Goal: Task Accomplishment & Management: Manage account settings

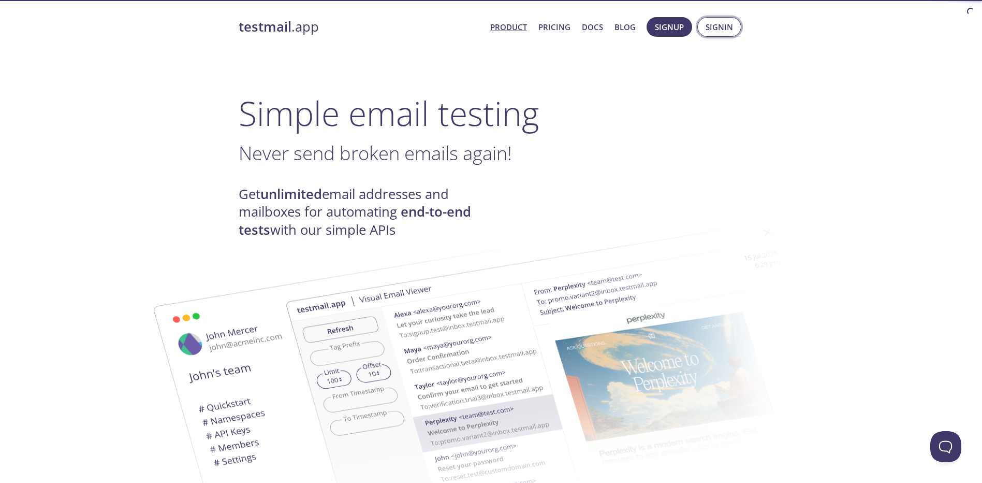
click at [720, 32] on span "Signin" at bounding box center [719, 26] width 27 height 13
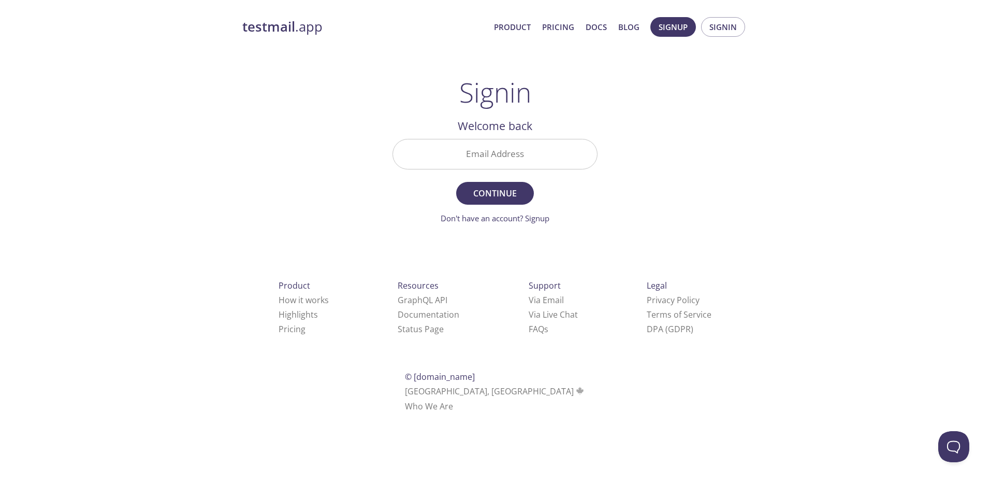
click at [490, 151] on input "Email Address" at bounding box center [495, 154] width 204 height 30
type input "[PERSON_NAME][EMAIL_ADDRESS][PERSON_NAME][DOMAIN_NAME]"
click at [507, 197] on span "Continue" at bounding box center [495, 193] width 55 height 14
click at [510, 164] on input "Signin Security Code" at bounding box center [495, 154] width 204 height 30
click at [503, 158] on input "Signin Security Code" at bounding box center [495, 154] width 204 height 30
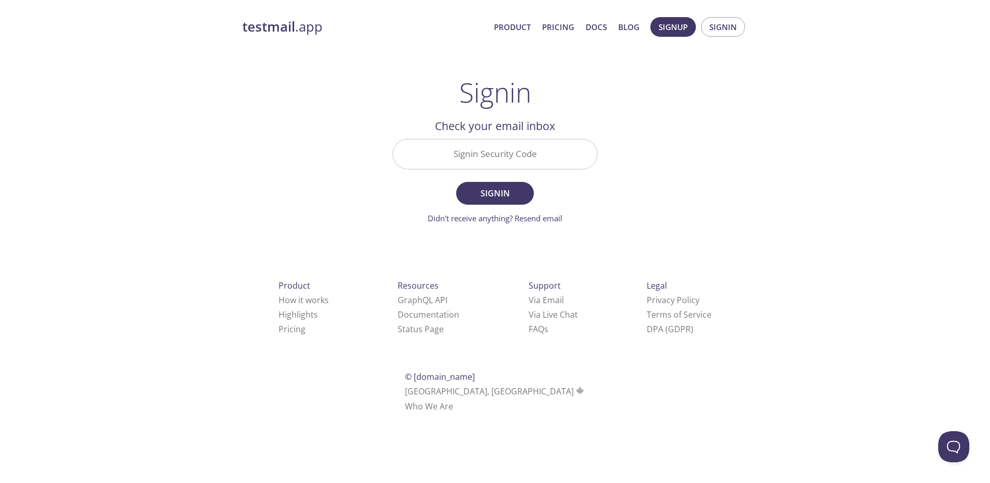
click at [494, 129] on h2 "Check your email inbox" at bounding box center [494, 126] width 205 height 18
click at [493, 150] on input "Signin Security Code" at bounding box center [495, 154] width 204 height 30
click at [505, 200] on span "Signin" at bounding box center [495, 193] width 55 height 14
click at [533, 222] on link "Didn't receive anything? Resend email" at bounding box center [495, 218] width 135 height 10
click at [728, 27] on span "Signin" at bounding box center [722, 26] width 27 height 13
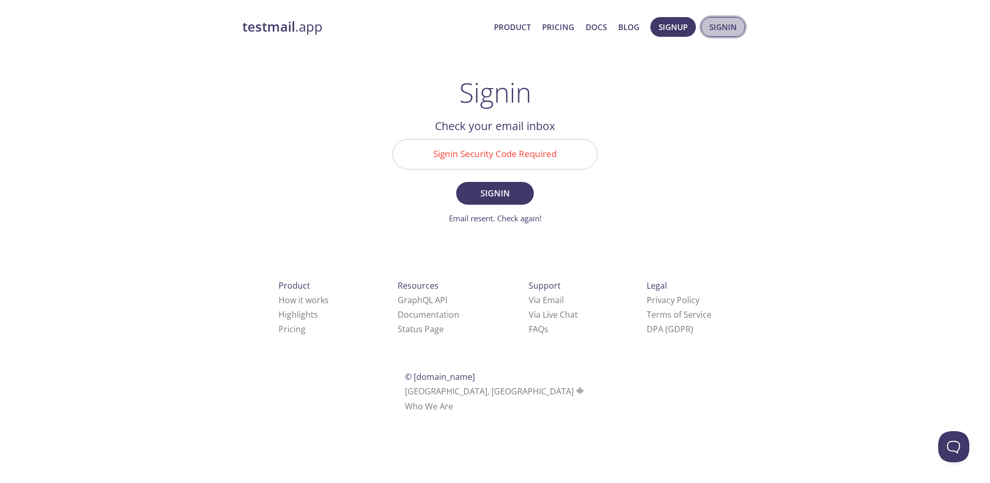
click at [727, 25] on span "Signin" at bounding box center [722, 26] width 27 height 13
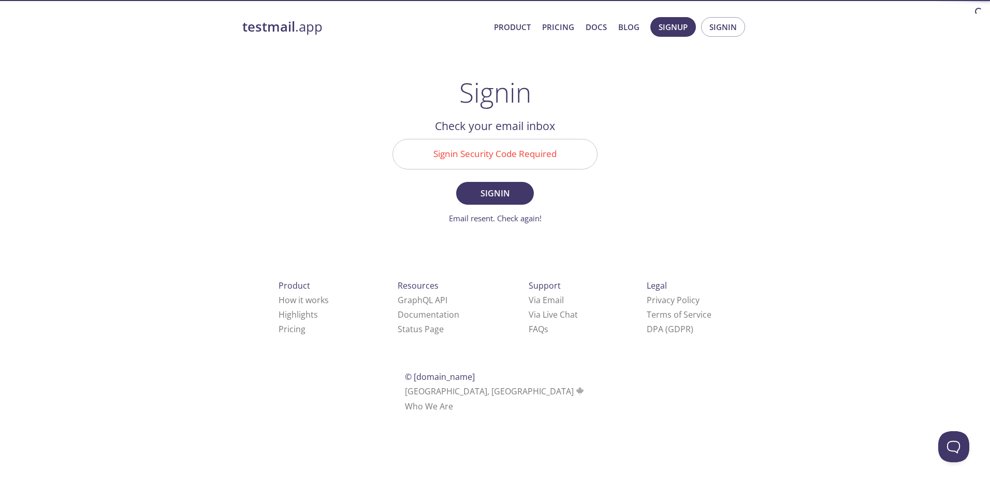
click at [493, 131] on h2 "Check your email inbox" at bounding box center [494, 126] width 205 height 18
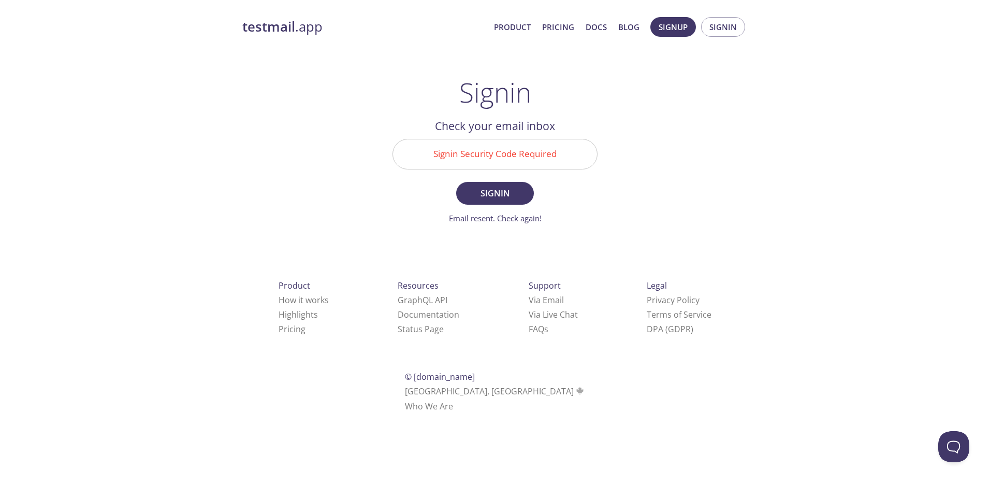
click at [488, 126] on h2 "Check your email inbox" at bounding box center [494, 126] width 205 height 18
click at [479, 159] on input "Signin Security Code Required" at bounding box center [495, 154] width 204 height 30
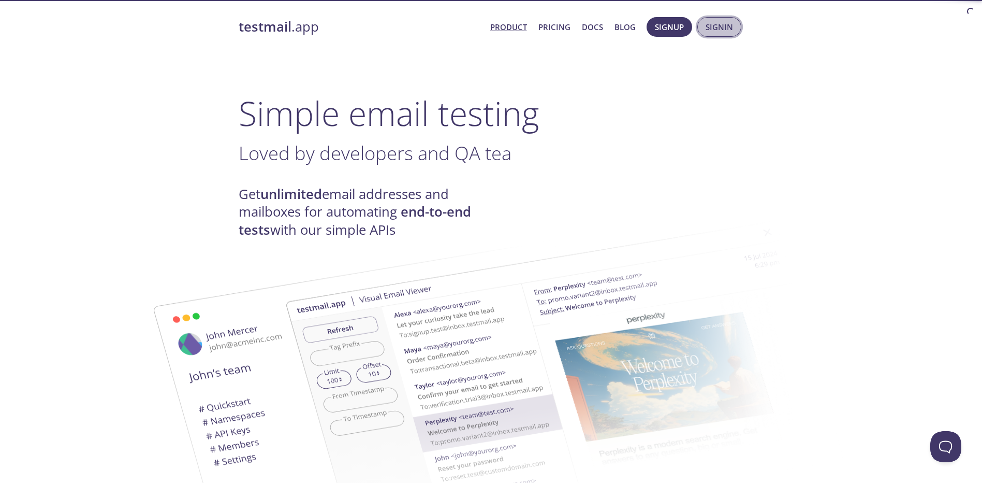
click at [728, 26] on button "Signin" at bounding box center [719, 27] width 44 height 20
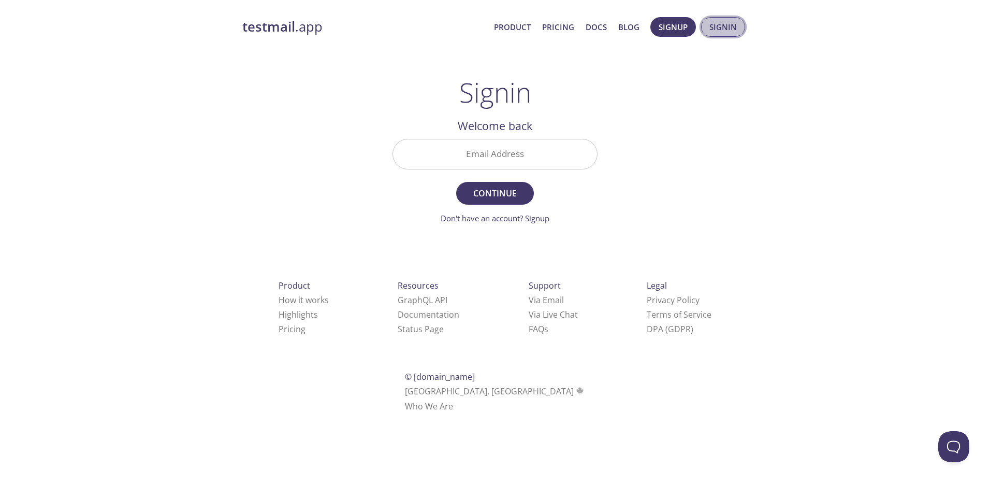
click at [726, 27] on span "Signin" at bounding box center [722, 26] width 27 height 13
click at [527, 125] on h2 "Welcome back" at bounding box center [494, 126] width 205 height 18
click at [513, 154] on input "Email Address" at bounding box center [495, 154] width 204 height 30
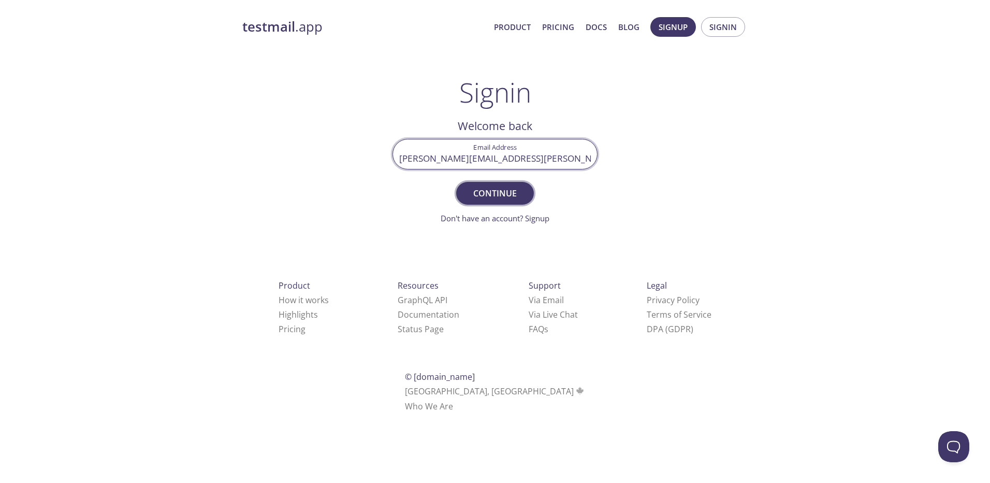
click at [495, 196] on span "Continue" at bounding box center [495, 193] width 55 height 14
click at [478, 162] on input "[PERSON_NAME][EMAIL_ADDRESS][PERSON_NAME][DOMAIN_NAME]" at bounding box center [495, 154] width 204 height 30
click at [498, 194] on span "Continue" at bounding box center [495, 193] width 55 height 14
click at [527, 160] on input "[PERSON_NAME][EMAIL_ADDRESS][PERSON_NAME][DOMAIN_NAME]" at bounding box center [495, 154] width 204 height 30
drag, startPoint x: 548, startPoint y: 160, endPoint x: 518, endPoint y: 159, distance: 30.6
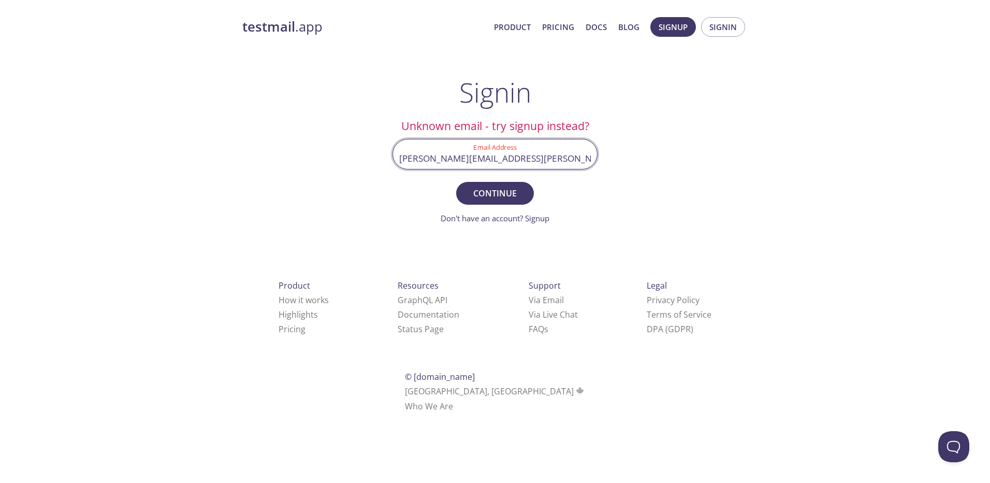
click at [518, 159] on input "[PERSON_NAME][EMAIL_ADDRESS][PERSON_NAME][DOMAIN_NAME]" at bounding box center [495, 154] width 204 height 30
type input "[PERSON_NAME][EMAIL_ADDRESS][PERSON_NAME][DOMAIN_NAME]"
click at [456, 182] on button "Continue" at bounding box center [495, 193] width 78 height 23
click at [503, 151] on input "Signin Security Code" at bounding box center [495, 154] width 204 height 30
paste input "HTW72W3"
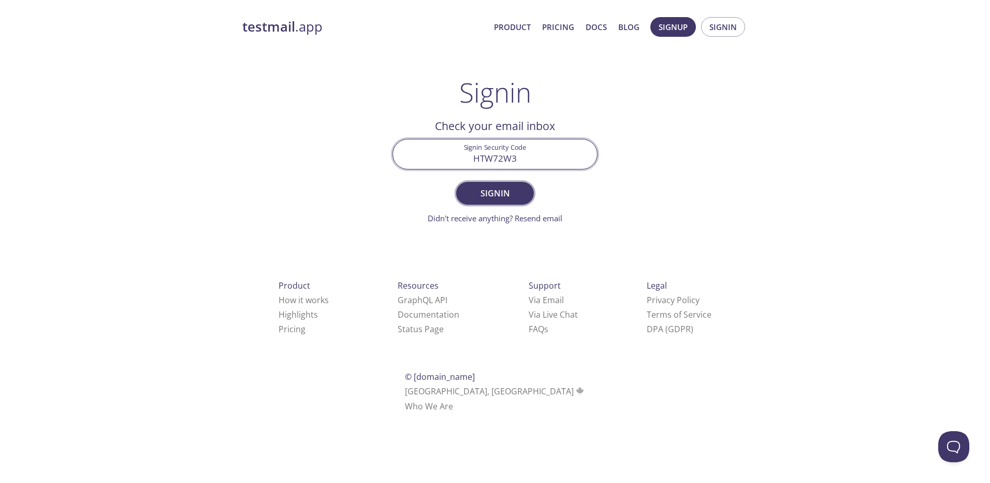
type input "HTW72W3"
click at [510, 187] on span "Signin" at bounding box center [495, 193] width 55 height 14
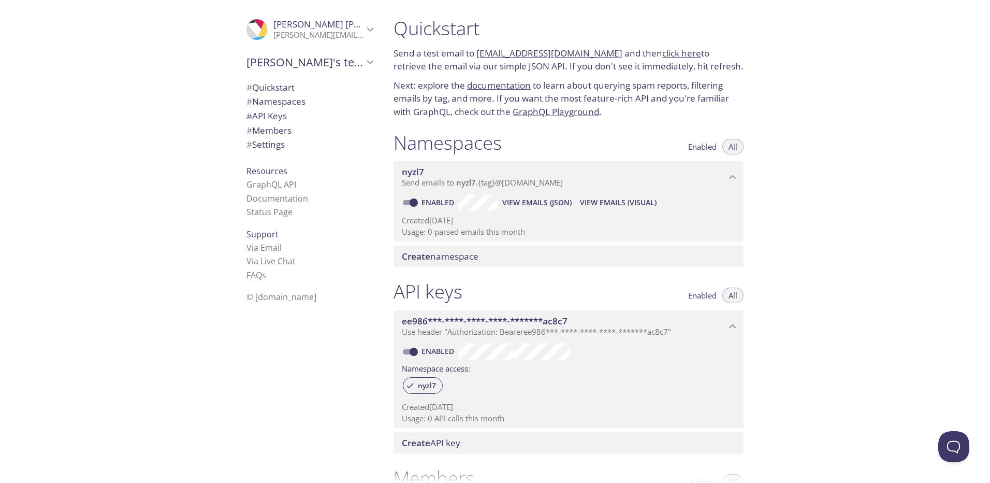
click at [272, 81] on span "# Quickstart" at bounding box center [270, 87] width 48 height 12
click at [668, 52] on link "click here" at bounding box center [681, 53] width 39 height 12
